Goal: Information Seeking & Learning: Learn about a topic

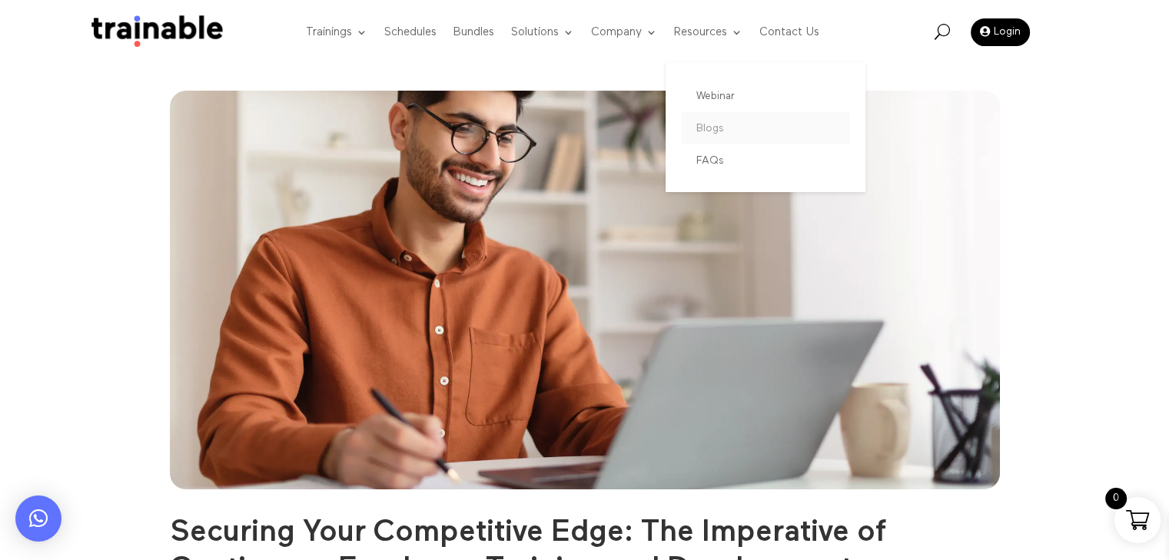
click at [713, 128] on link "Blogs" at bounding box center [765, 128] width 169 height 32
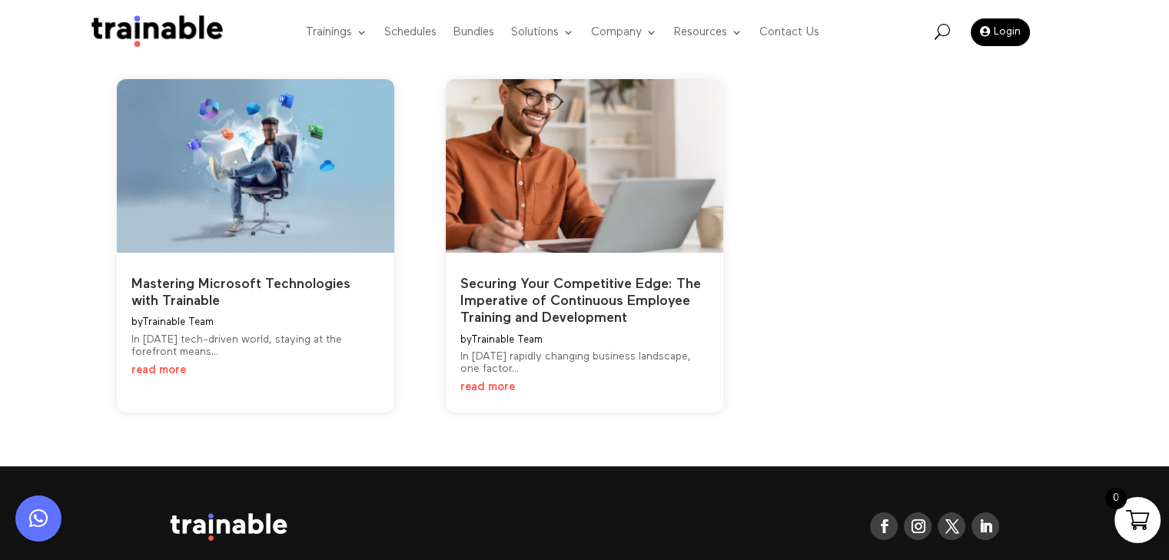
scroll to position [154, 0]
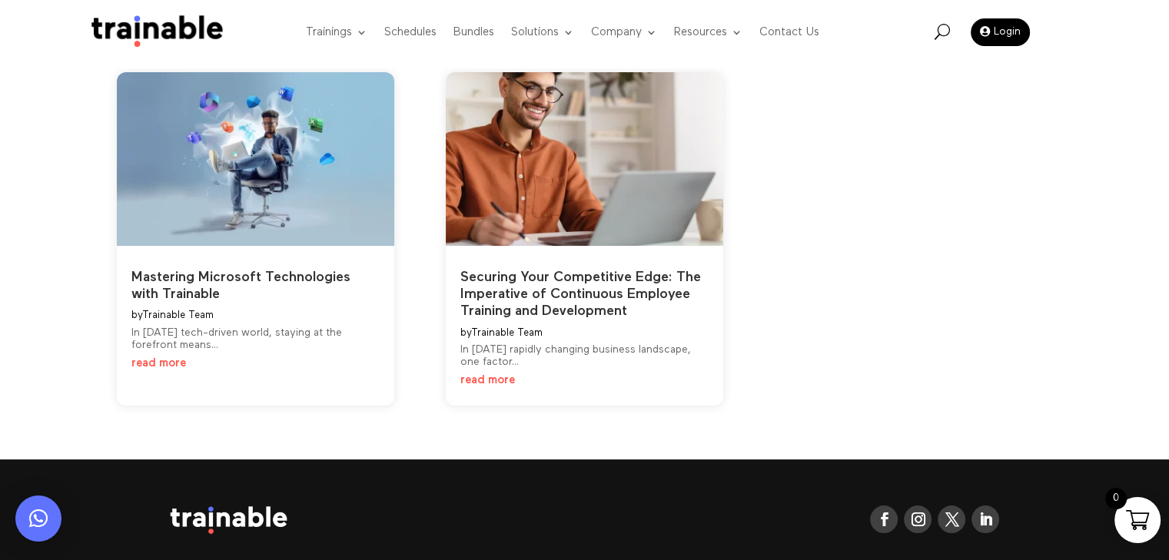
click at [166, 365] on link "read more" at bounding box center [158, 363] width 55 height 12
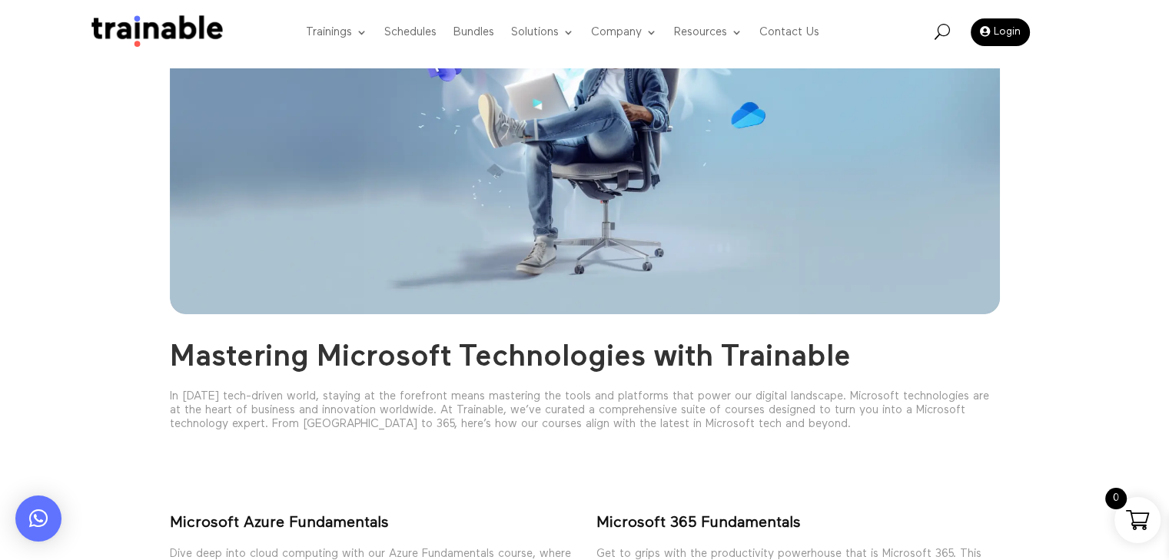
scroll to position [230, 0]
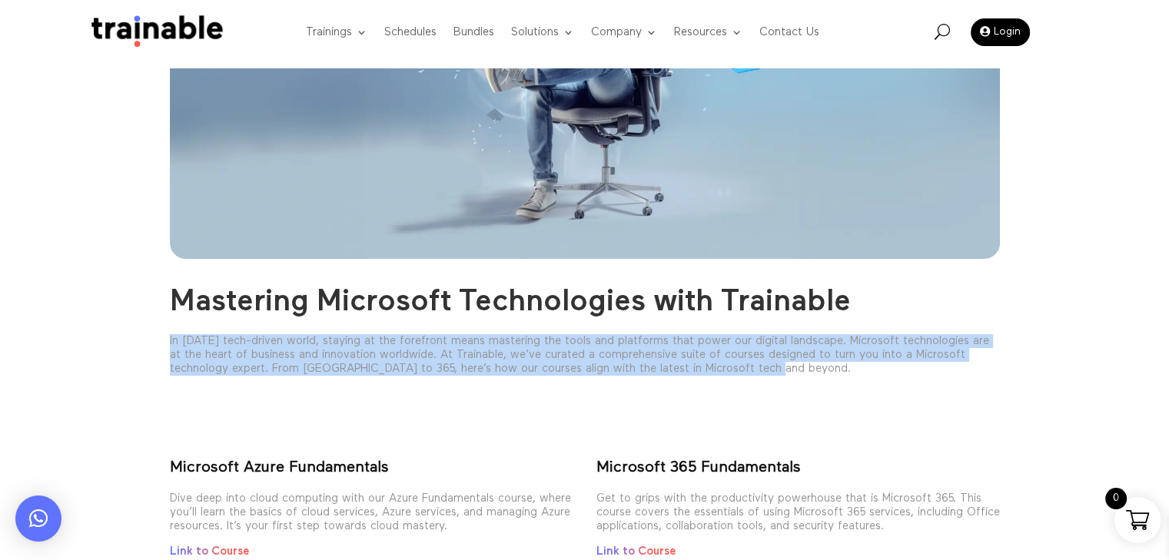
drag, startPoint x: 170, startPoint y: 338, endPoint x: 1109, endPoint y: 373, distance: 939.5
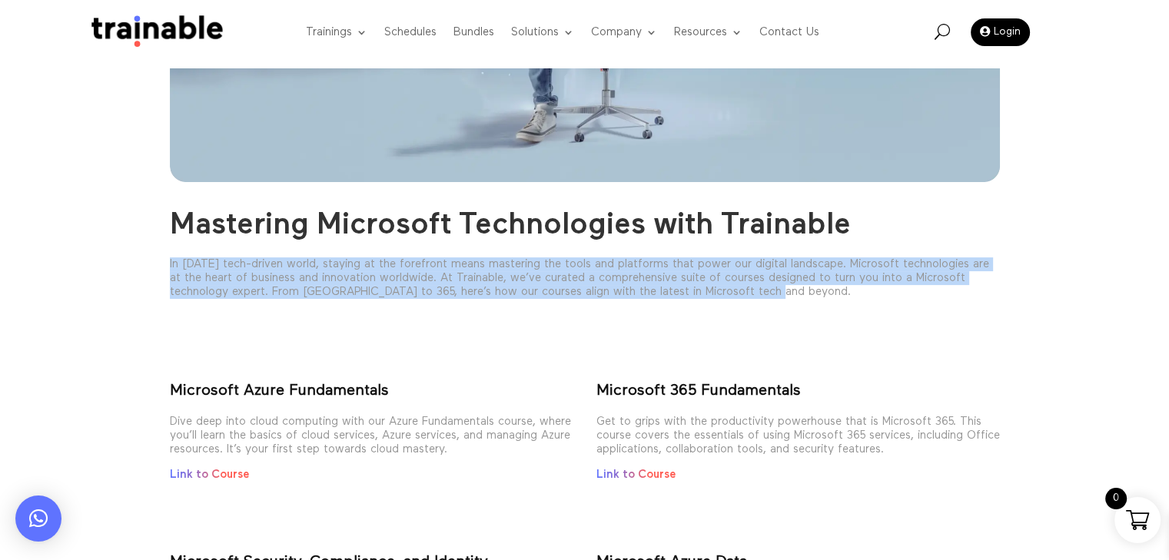
scroll to position [307, 0]
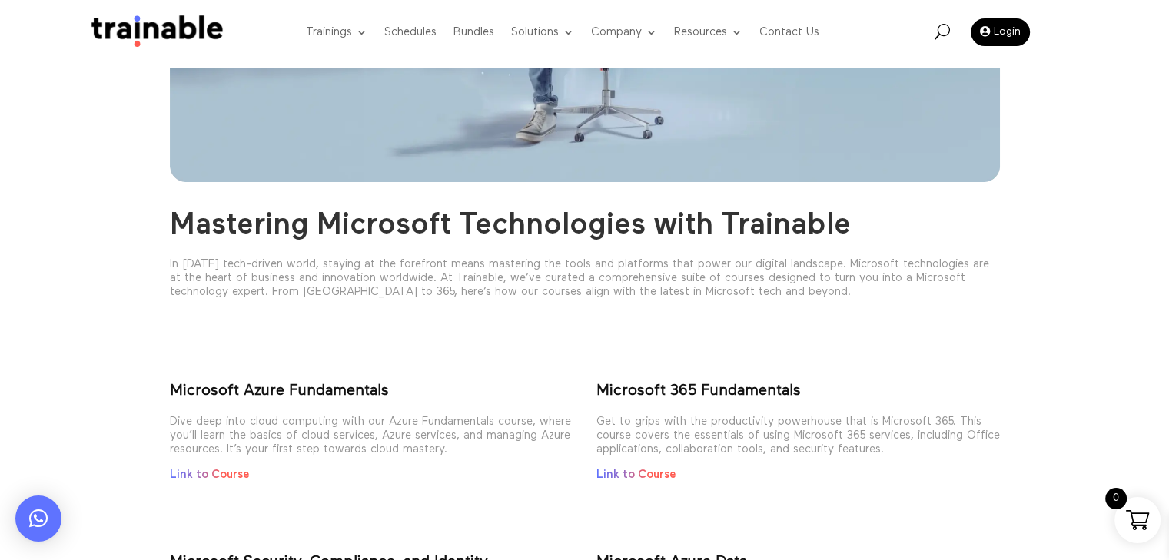
click at [663, 329] on div at bounding box center [585, 332] width 830 height 45
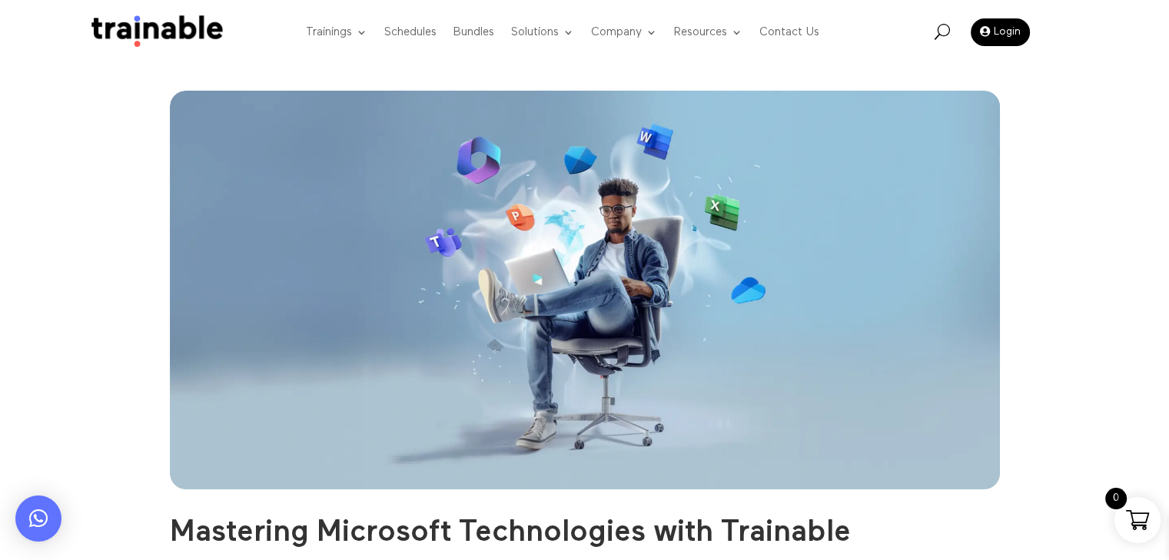
scroll to position [384, 0]
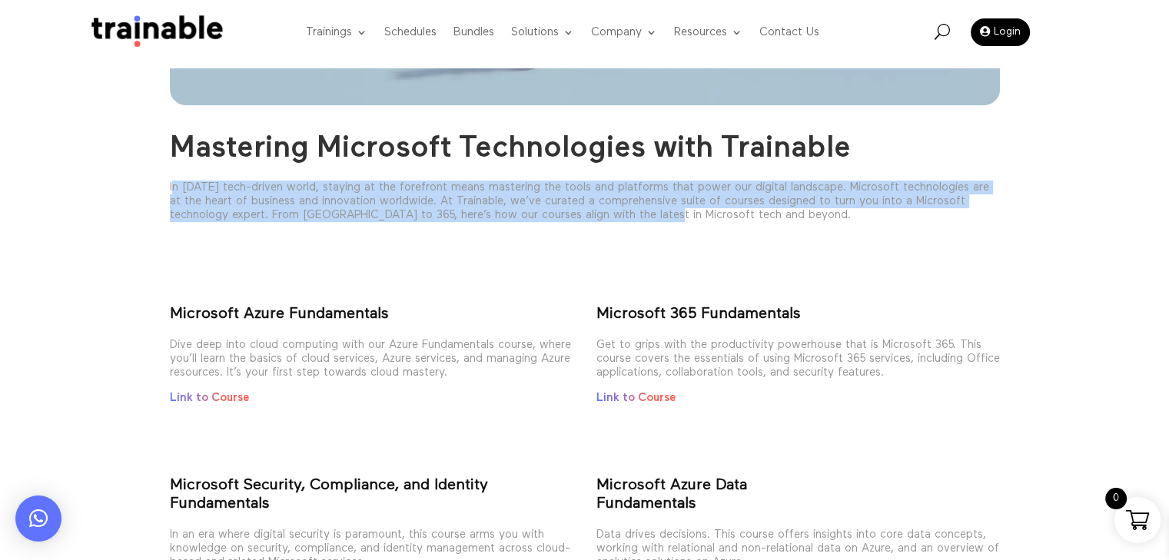
drag, startPoint x: 171, startPoint y: 187, endPoint x: 662, endPoint y: 221, distance: 492.9
click at [662, 221] on p "In today’s tech-driven world, staying at the forefront means mastering the tool…" at bounding box center [585, 207] width 830 height 53
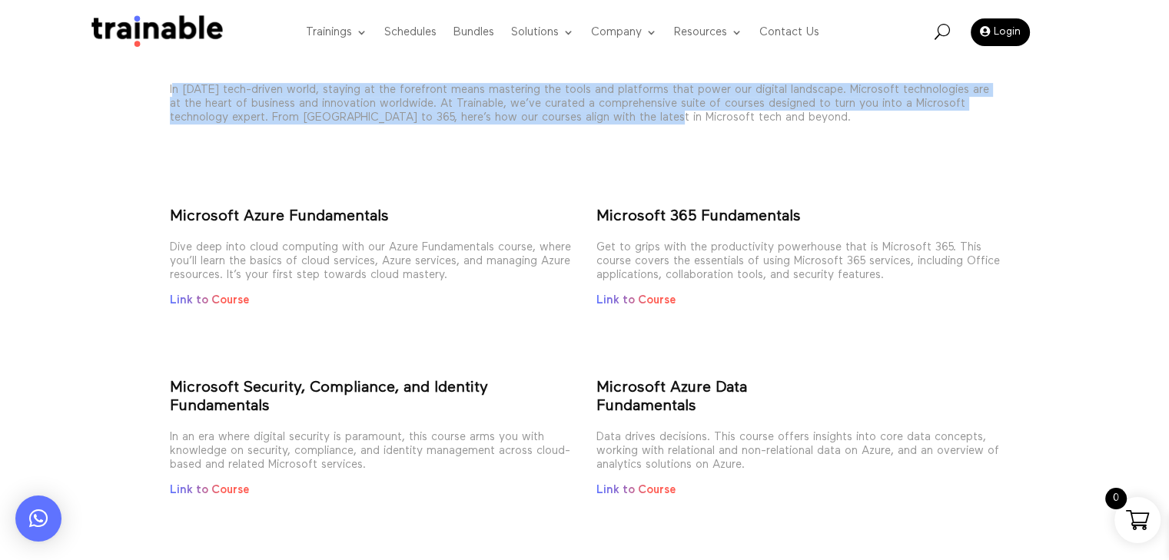
scroll to position [538, 0]
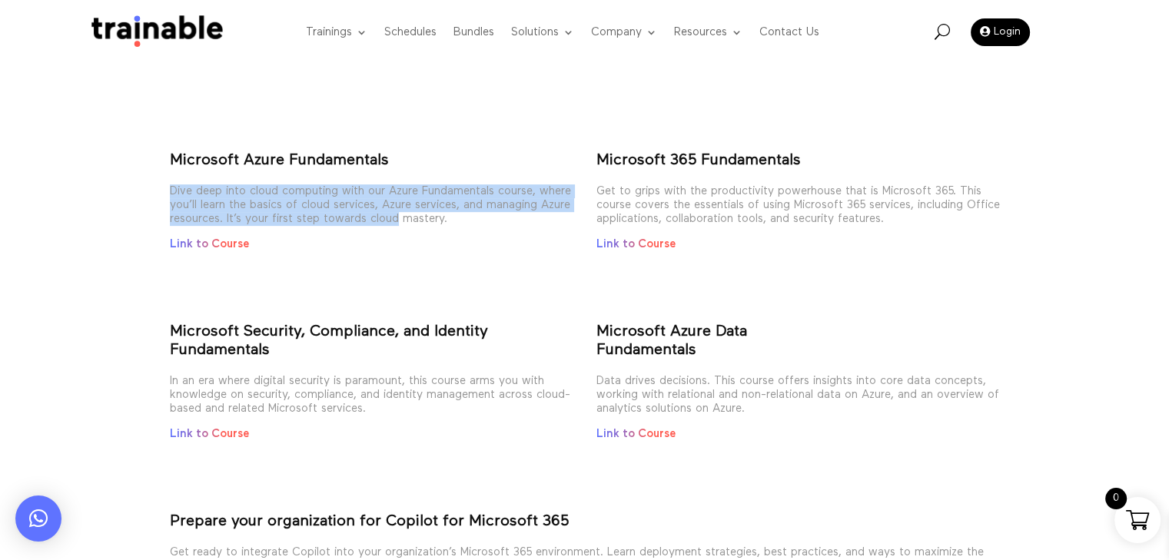
drag, startPoint x: 171, startPoint y: 192, endPoint x: 489, endPoint y: 219, distance: 319.2
click at [489, 219] on p "Dive deep into cloud computing with our Azure Fundamentals course, where you’ll…" at bounding box center [371, 210] width 403 height 53
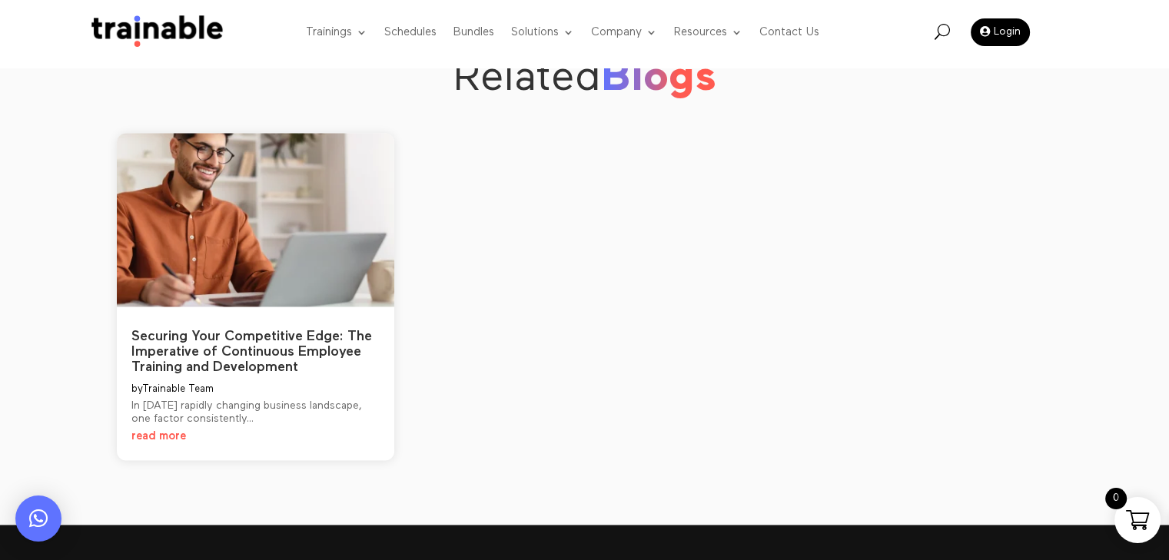
scroll to position [2248, 0]
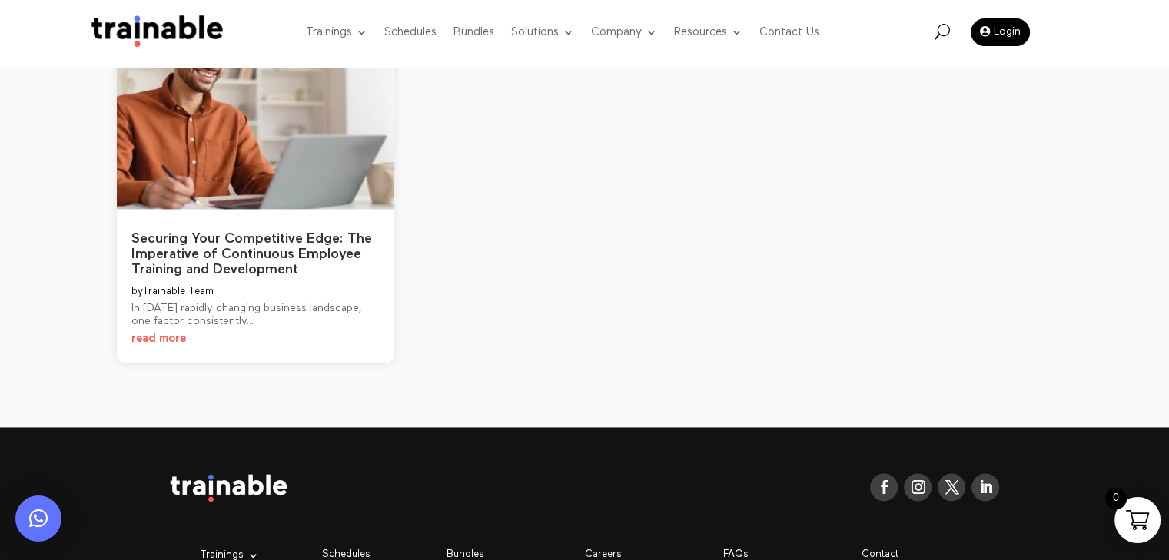
click at [194, 247] on link "Securing Your Competitive Edge: The Imperative of Continuous Employee Training …" at bounding box center [251, 254] width 240 height 45
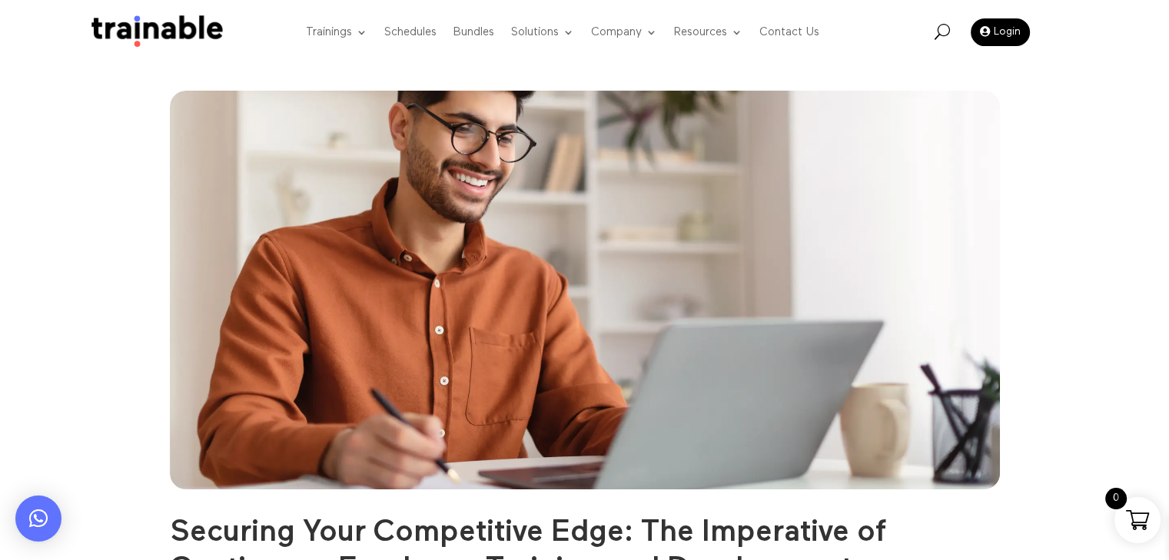
click at [176, 35] on img at bounding box center [153, 32] width 144 height 34
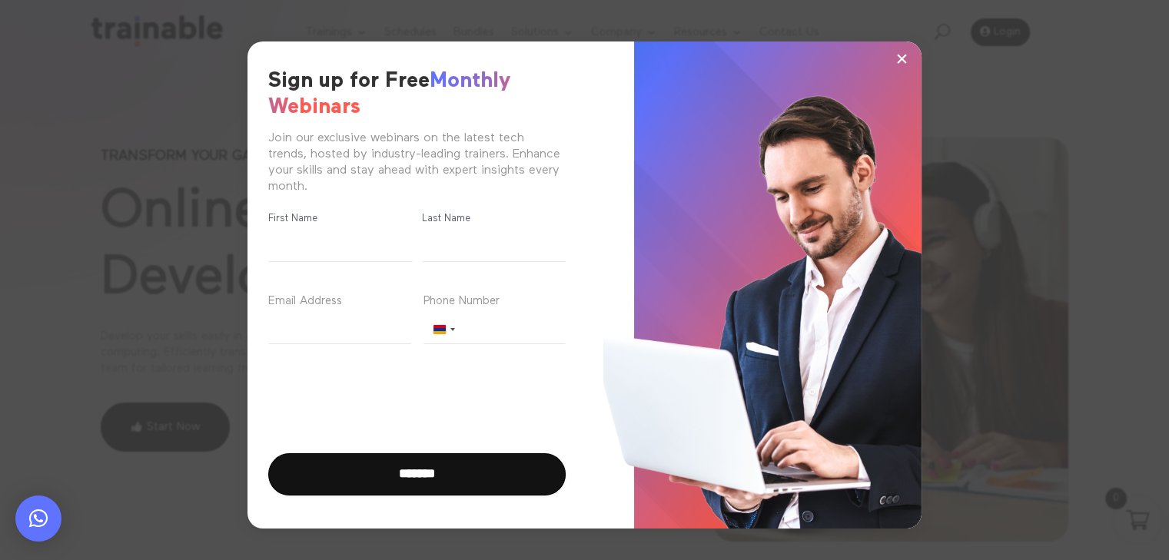
click at [894, 64] on button "×" at bounding box center [901, 58] width 23 height 23
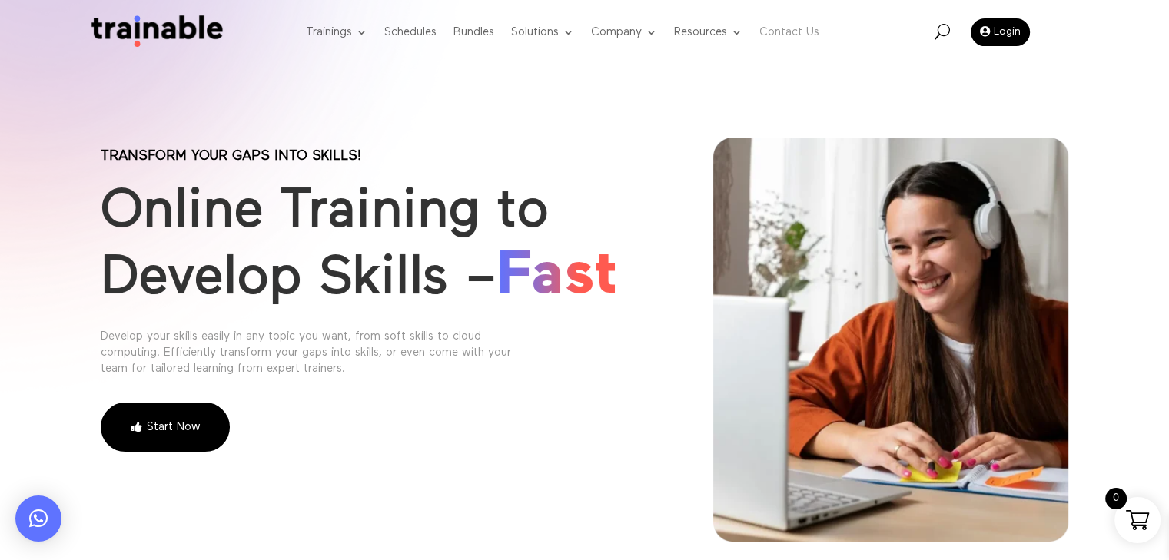
click at [815, 33] on link "Contact Us" at bounding box center [789, 32] width 60 height 61
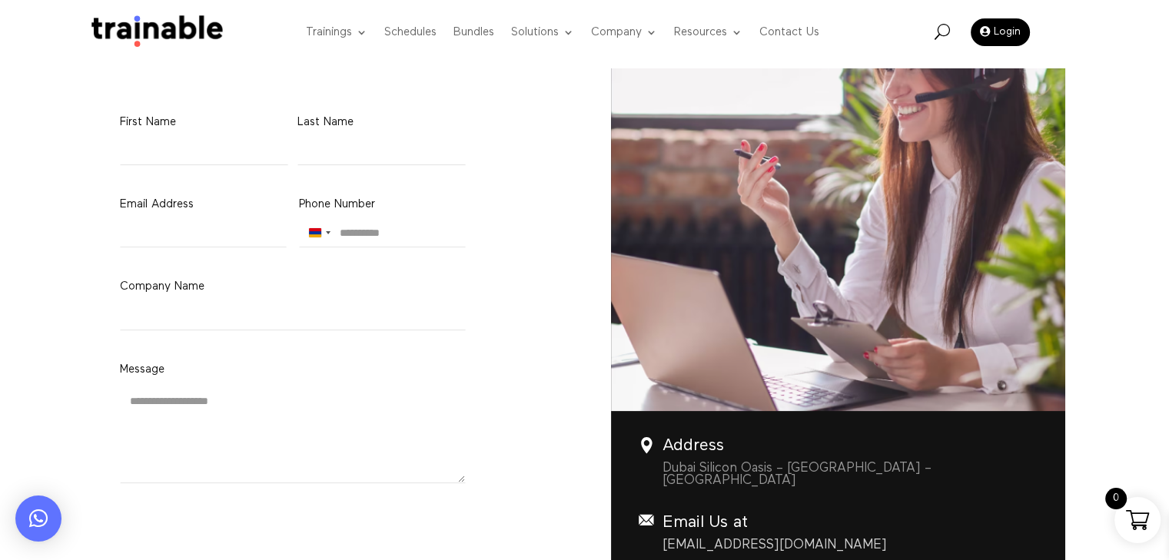
scroll to position [230, 0]
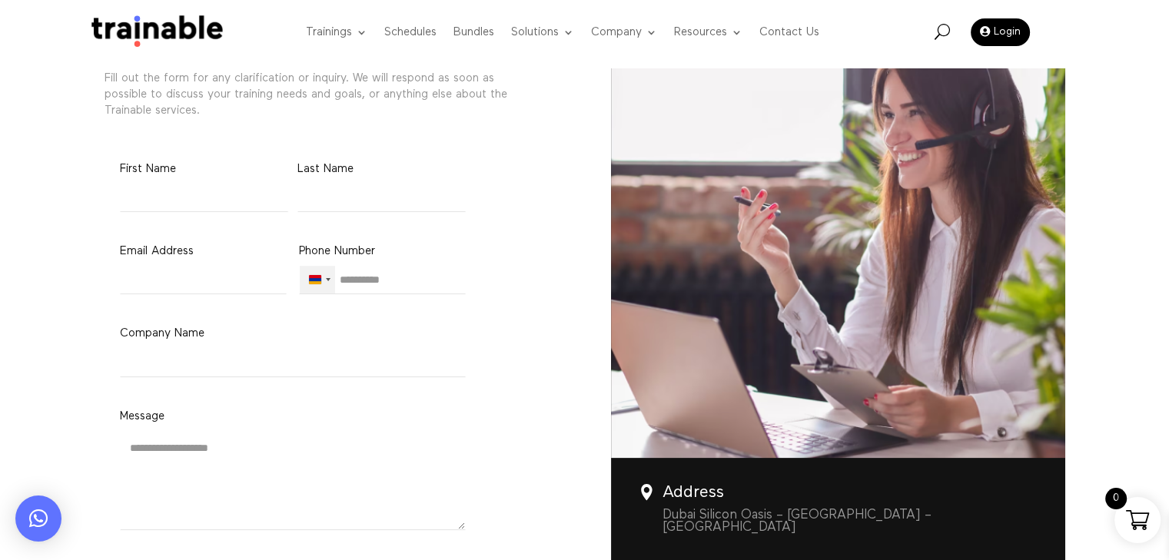
click at [320, 284] on div "Armenia +374" at bounding box center [317, 280] width 35 height 28
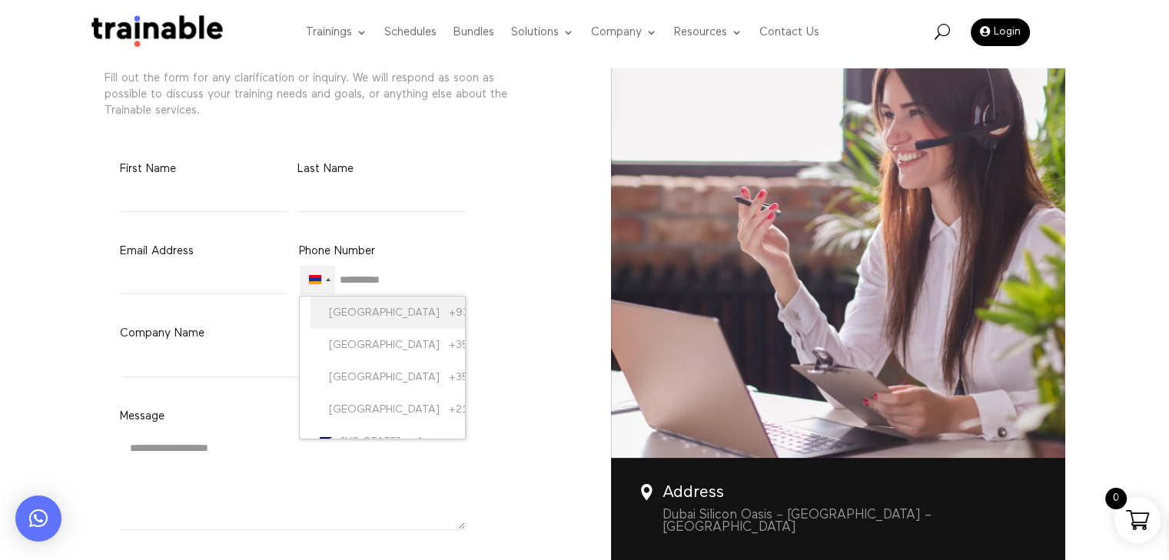
click at [315, 279] on div "Armenia +374" at bounding box center [315, 279] width 12 height 9
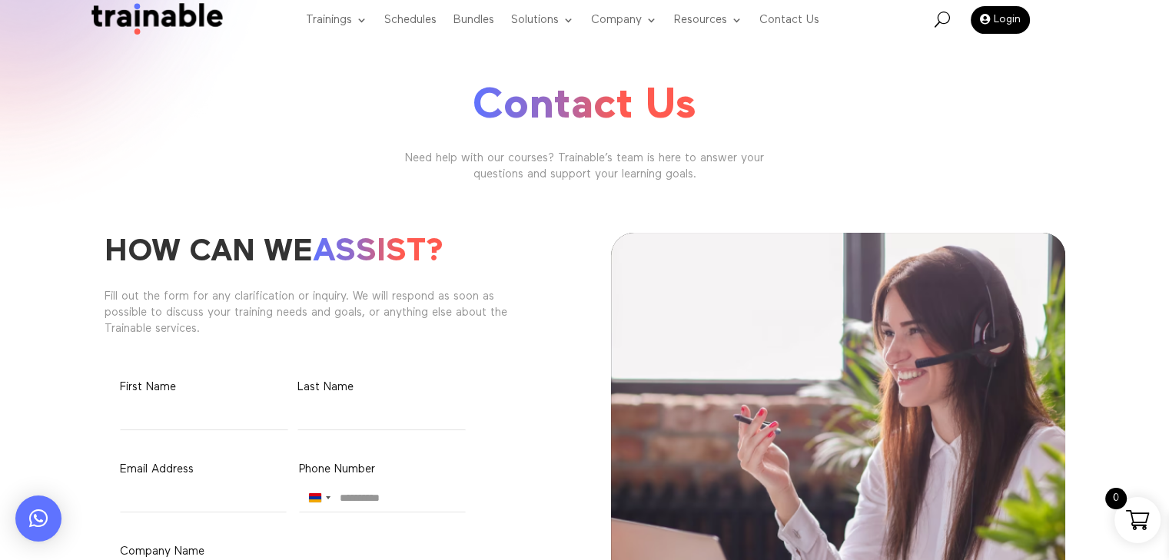
scroll to position [0, 0]
